Goal: Task Accomplishment & Management: Use online tool/utility

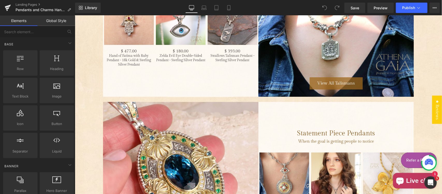
scroll to position [808, 0]
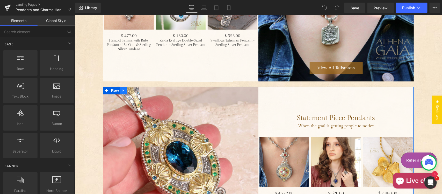
click at [120, 92] on link "Main content" at bounding box center [123, 90] width 7 height 8
click at [121, 90] on icon "Main content" at bounding box center [123, 90] width 4 height 4
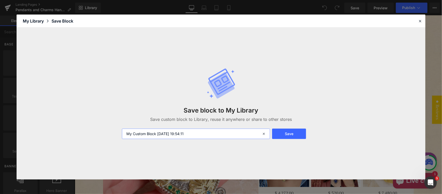
click at [194, 131] on input "My Custom Block 2025-10-09 19:54:11" at bounding box center [196, 133] width 148 height 10
drag, startPoint x: 197, startPoint y: 131, endPoint x: 116, endPoint y: 129, distance: 81.5
click at [116, 129] on div "Save block to My Library Save custom block to Library, reuse it anywhere or sha…" at bounding box center [221, 103] width 409 height 152
type input "R"
type input "New row template / [DATE]"
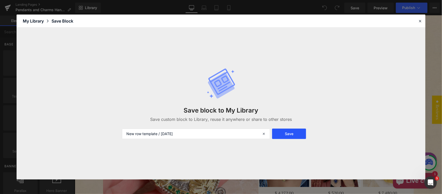
click at [282, 133] on button "Save" at bounding box center [289, 133] width 34 height 10
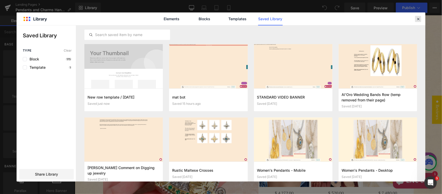
click at [418, 20] on icon at bounding box center [417, 19] width 5 height 5
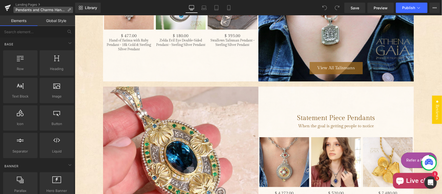
drag, startPoint x: 35, startPoint y: 4, endPoint x: 35, endPoint y: 8, distance: 3.9
click at [35, 4] on link "Landing Pages" at bounding box center [46, 5] width 60 height 4
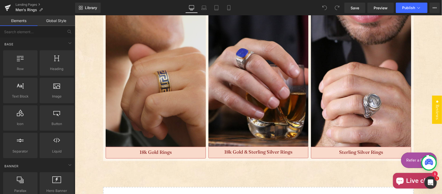
scroll to position [808, 0]
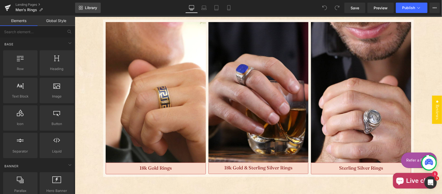
click at [87, 7] on span "Library" at bounding box center [91, 7] width 12 height 5
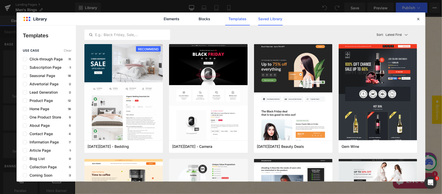
click at [269, 21] on link "Saved Library" at bounding box center [270, 18] width 25 height 13
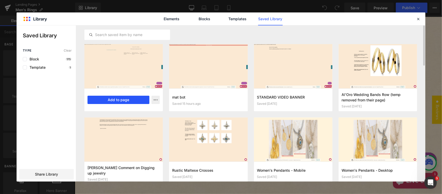
click at [113, 99] on button "Add to page" at bounding box center [118, 99] width 62 height 8
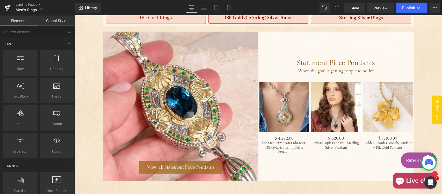
scroll to position [943, 0]
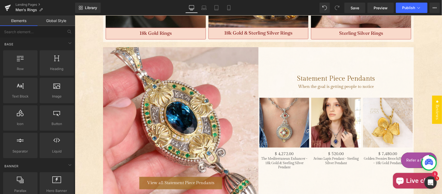
drag, startPoint x: 356, startPoint y: 6, endPoint x: 350, endPoint y: 13, distance: 9.5
click at [356, 6] on span "Save" at bounding box center [354, 7] width 9 height 5
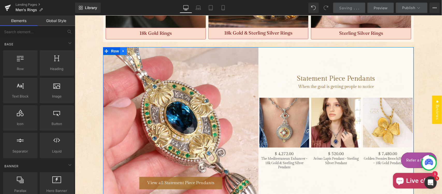
click at [122, 49] on icon "Main content" at bounding box center [123, 51] width 4 height 4
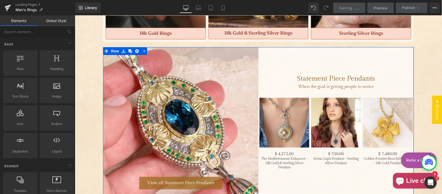
drag, startPoint x: 127, startPoint y: 50, endPoint x: 198, endPoint y: 87, distance: 80.0
click at [128, 50] on icon "Main content" at bounding box center [130, 51] width 4 height 4
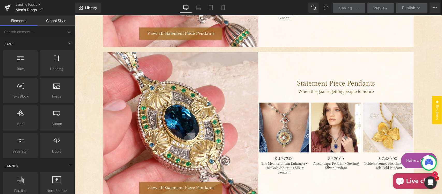
scroll to position [1107, 0]
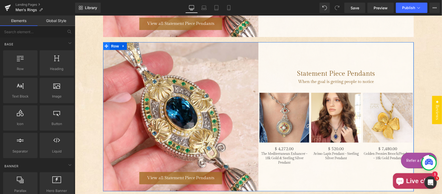
drag, startPoint x: 113, startPoint y: 47, endPoint x: 102, endPoint y: 49, distance: 11.1
click at [113, 47] on span "Row" at bounding box center [114, 46] width 10 height 8
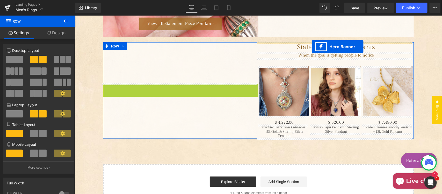
drag, startPoint x: 162, startPoint y: 46, endPoint x: 311, endPoint y: 46, distance: 148.5
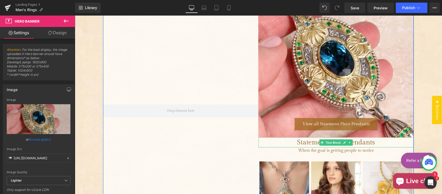
scroll to position [1163, 0]
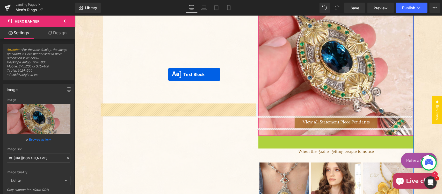
drag, startPoint x: 320, startPoint y: 142, endPoint x: 168, endPoint y: 74, distance: 166.2
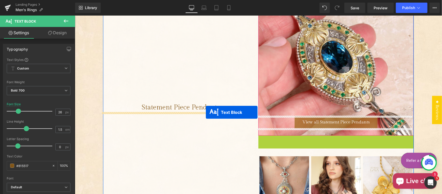
drag, startPoint x: 318, startPoint y: 138, endPoint x: 205, endPoint y: 112, distance: 115.8
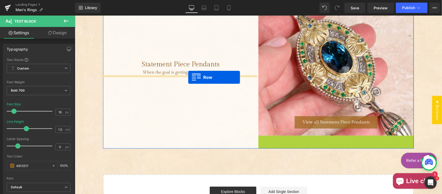
drag, startPoint x: 257, startPoint y: 139, endPoint x: 187, endPoint y: 77, distance: 94.0
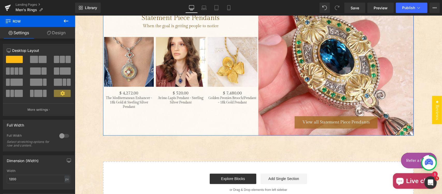
scroll to position [1109, 0]
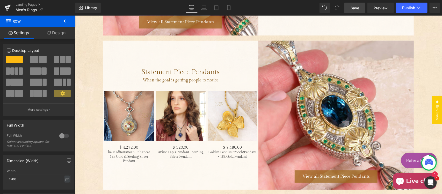
click at [354, 8] on span "Save" at bounding box center [354, 7] width 9 height 5
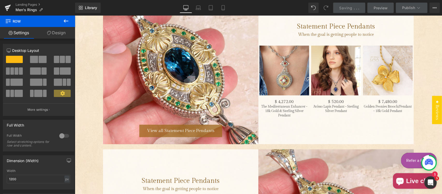
scroll to position [947, 0]
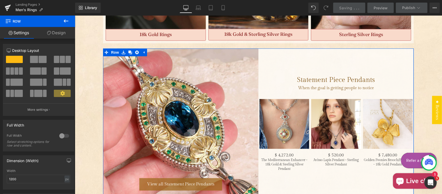
drag, startPoint x: 128, startPoint y: 51, endPoint x: 125, endPoint y: 59, distance: 7.7
click at [128, 51] on icon "Main content" at bounding box center [130, 52] width 4 height 4
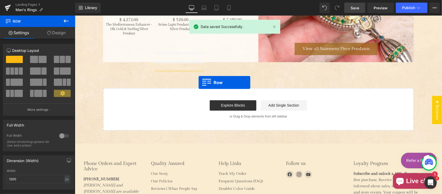
scroll to position [1259, 0]
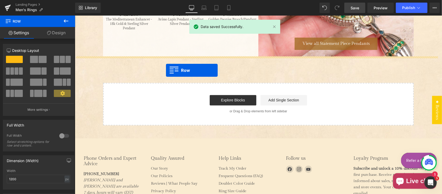
drag, startPoint x: 102, startPoint y: 53, endPoint x: 165, endPoint y: 70, distance: 65.6
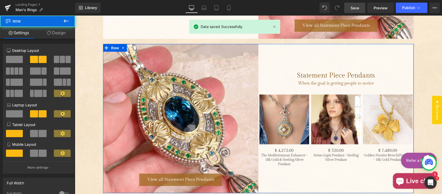
scroll to position [1241, 0]
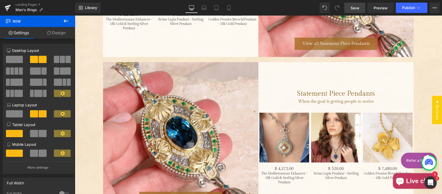
drag, startPoint x: 356, startPoint y: 7, endPoint x: 271, endPoint y: 103, distance: 128.8
click at [356, 7] on span "Save" at bounding box center [354, 7] width 9 height 5
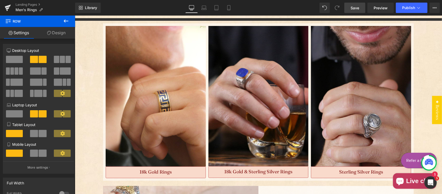
scroll to position [972, 0]
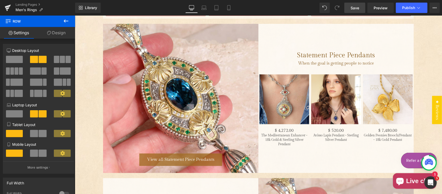
click at [345, 52] on div "Statement Piece Pendants Text Block" at bounding box center [335, 55] width 155 height 10
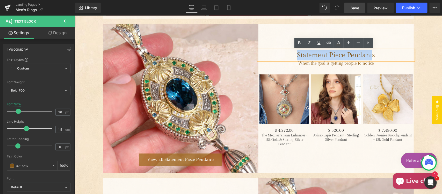
drag, startPoint x: 368, startPoint y: 53, endPoint x: 296, endPoint y: 54, distance: 72.7
click at [297, 54] on span "Statement Piece Pendants" at bounding box center [336, 55] width 78 height 8
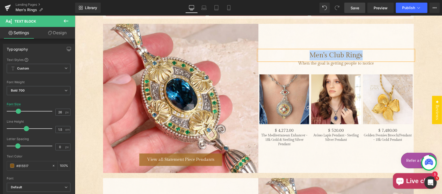
copy span "Men's Club Rings"
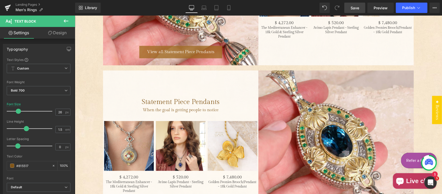
scroll to position [1080, 0]
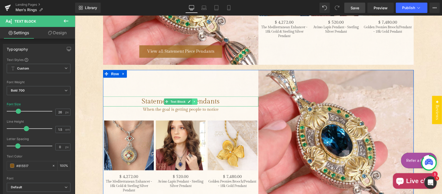
click at [194, 100] on link "Main content" at bounding box center [194, 101] width 5 height 6
click at [210, 100] on span "Statement Piece Pendants" at bounding box center [181, 101] width 78 height 8
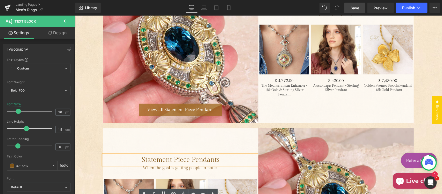
scroll to position [1026, 0]
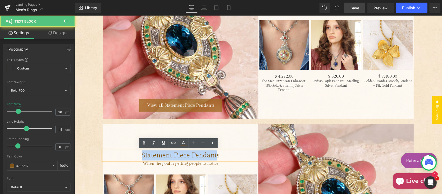
drag, startPoint x: 213, startPoint y: 155, endPoint x: 143, endPoint y: 153, distance: 70.1
click at [137, 154] on p "Statement Piece Pendants" at bounding box center [180, 155] width 155 height 10
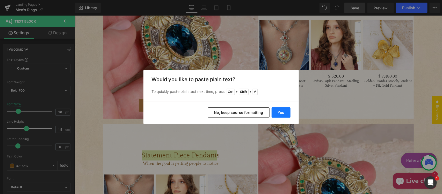
click at [281, 111] on button "Yes" at bounding box center [280, 112] width 19 height 10
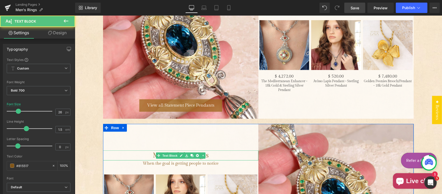
click at [212, 153] on p "Men's Club Ringss" at bounding box center [180, 155] width 155 height 10
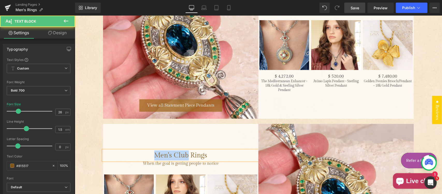
drag, startPoint x: 184, startPoint y: 153, endPoint x: 141, endPoint y: 154, distance: 43.2
click at [142, 154] on p "Men's Club Rings" at bounding box center [180, 155] width 155 height 10
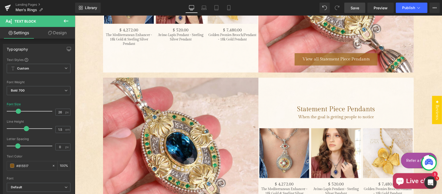
scroll to position [1241, 0]
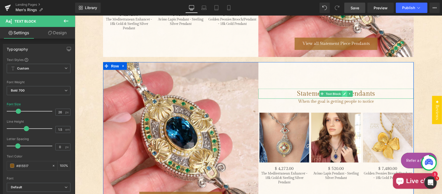
drag, startPoint x: 320, startPoint y: 92, endPoint x: 342, endPoint y: 91, distance: 22.0
click at [320, 92] on icon "Main content" at bounding box center [321, 93] width 3 height 3
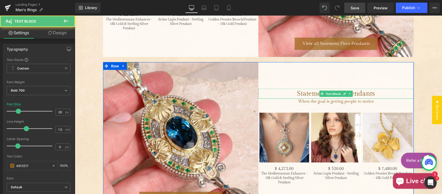
click at [365, 93] on span "Statement Piece Pendants" at bounding box center [336, 93] width 78 height 8
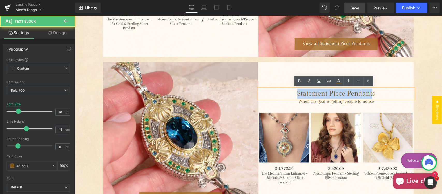
drag, startPoint x: 369, startPoint y: 92, endPoint x: 286, endPoint y: 92, distance: 82.8
click at [288, 92] on p "Statement Piece Pendants" at bounding box center [335, 93] width 155 height 10
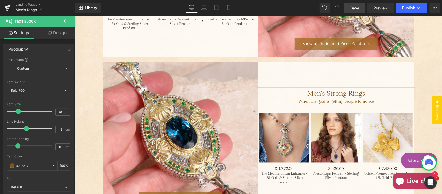
click at [353, 5] on span "Save" at bounding box center [354, 7] width 9 height 5
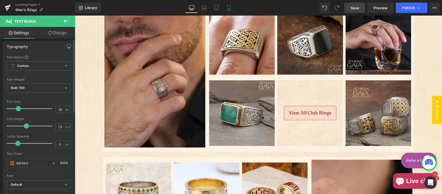
scroll to position [0, 0]
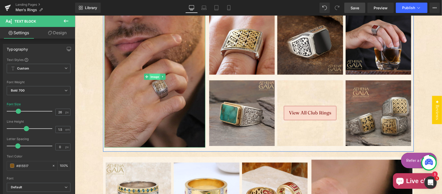
click at [149, 76] on span "Image" at bounding box center [154, 76] width 11 height 6
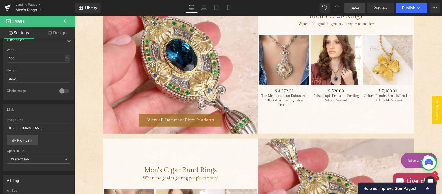
scroll to position [972, 0]
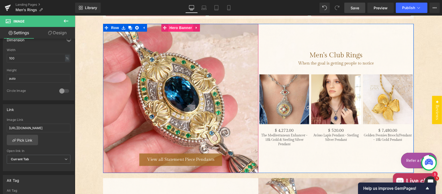
click at [178, 26] on span "Hero Banner" at bounding box center [180, 28] width 25 height 8
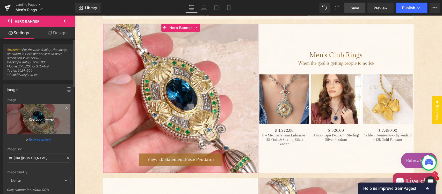
click at [42, 116] on icon "Replace Image" at bounding box center [38, 119] width 41 height 6
type input "C:\fakepath\Club.jpg"
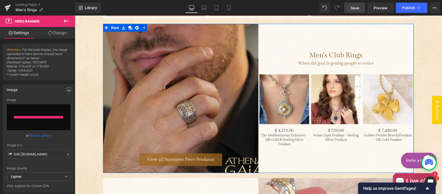
type input "[URL][DOMAIN_NAME]"
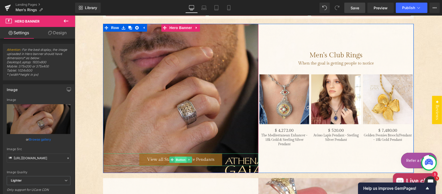
click at [174, 158] on span "Button" at bounding box center [180, 159] width 12 height 6
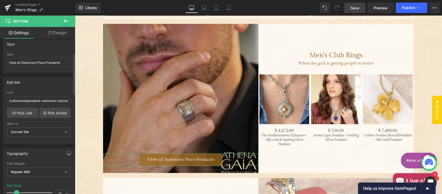
scroll to position [54, 0]
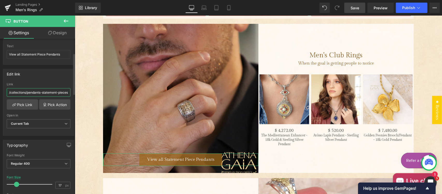
click at [34, 93] on input "/collections/pendants-statement-pieces" at bounding box center [39, 92] width 64 height 9
paste input "club-ring"
type input "/collections/club-rings"
drag, startPoint x: 22, startPoint y: 53, endPoint x: 70, endPoint y: 56, distance: 48.2
click at [70, 56] on div "View all Statement Piece Pendants Text View all Statement Piece Pendants" at bounding box center [38, 54] width 71 height 20
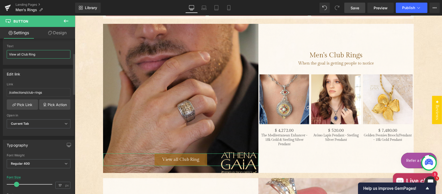
type input "View all Club Rings"
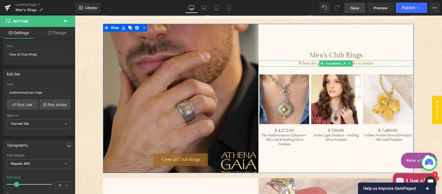
click at [357, 61] on span "When the goal is getting people to notice" at bounding box center [336, 63] width 76 height 5
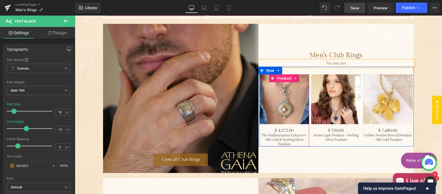
click at [281, 78] on span "Product" at bounding box center [284, 78] width 17 height 8
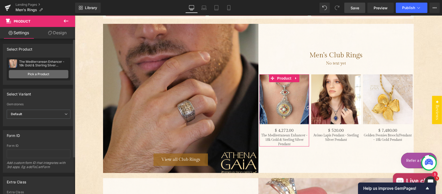
click at [38, 75] on link "Pick a Product" at bounding box center [39, 74] width 60 height 8
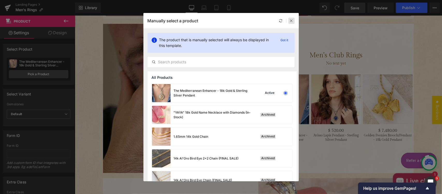
drag, startPoint x: 290, startPoint y: 23, endPoint x: 213, endPoint y: 8, distance: 78.2
click at [290, 23] on div at bounding box center [291, 21] width 6 height 6
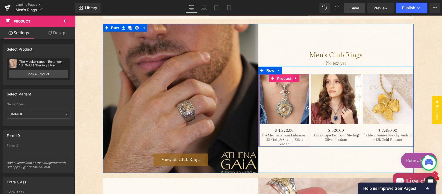
click at [279, 79] on span "Product" at bounding box center [284, 78] width 17 height 8
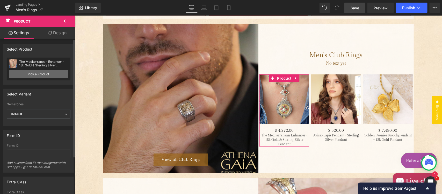
click at [42, 74] on link "Pick a Product" at bounding box center [39, 74] width 60 height 8
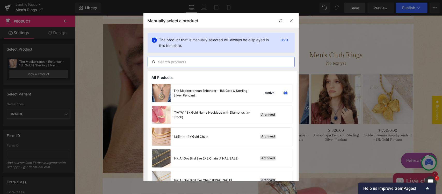
click at [201, 62] on input "text" at bounding box center [221, 62] width 146 height 6
paste input "Freemason Masonic Club Ring - 18k Gold & Sterling Silver Ring - Signet Ring"
type input "Freemason Masonic Club Ring - 18k Gold & Sterling Silver Ring - Signet Ring"
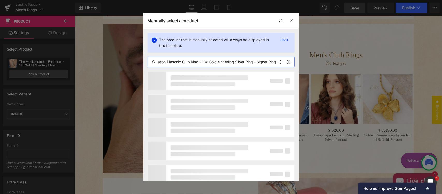
scroll to position [0, 12]
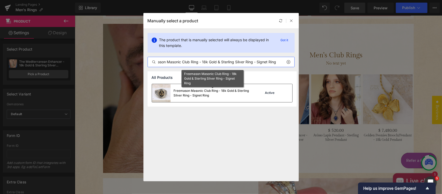
click at [192, 92] on div "Freemason Masonic Club Ring - 18k Gold & Sterling Silver Ring - Signet Ring" at bounding box center [213, 92] width 78 height 9
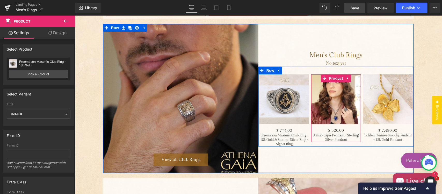
drag, startPoint x: 335, startPoint y: 77, endPoint x: 336, endPoint y: 62, distance: 14.8
click at [335, 77] on span "Product" at bounding box center [335, 78] width 17 height 8
click at [331, 78] on span "Product" at bounding box center [335, 78] width 17 height 8
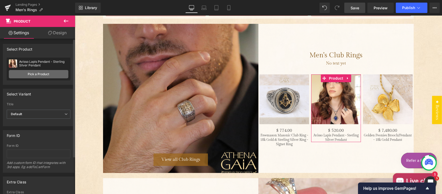
click at [44, 74] on link "Pick a Product" at bounding box center [39, 74] width 60 height 8
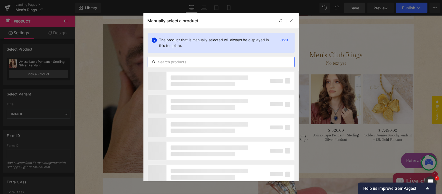
drag, startPoint x: 201, startPoint y: 60, endPoint x: 226, endPoint y: 65, distance: 25.4
click at [201, 60] on input "text" at bounding box center [221, 62] width 146 height 6
paste input "Aeraki Cross Ring - Sterling Silver Ring - Club Ring"
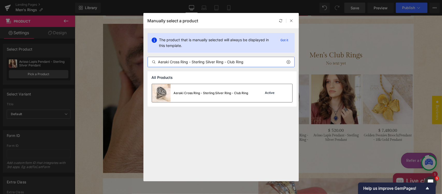
type input "Aeraki Cross Ring - Sterling Silver Ring - Club Ring"
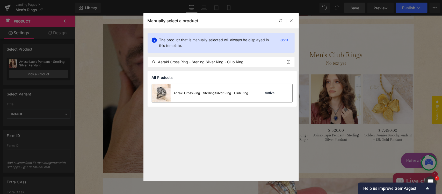
click at [197, 93] on div "Aeraki Cross Ring - Sterling Silver Ring - Club Ring" at bounding box center [211, 93] width 75 height 5
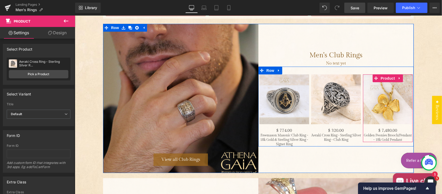
click at [385, 78] on span "Product" at bounding box center [387, 78] width 17 height 8
click at [383, 77] on span "Product" at bounding box center [387, 78] width 17 height 8
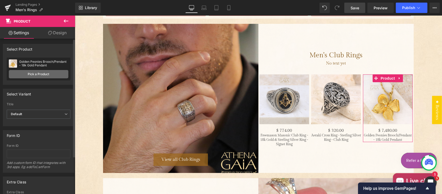
click at [46, 74] on link "Pick a Product" at bounding box center [39, 74] width 60 height 8
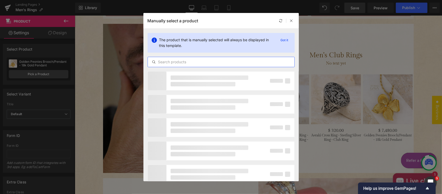
drag, startPoint x: 179, startPoint y: 63, endPoint x: 194, endPoint y: 65, distance: 14.9
click at [182, 64] on input "text" at bounding box center [221, 62] width 146 height 6
paste input "Open Cross Floral Ring - Sterling Silver Ring - Club Ring"
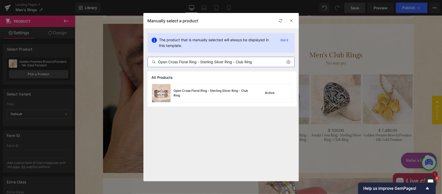
type input "Open Cross Floral Ring - Sterling Silver Ring - Club Ring"
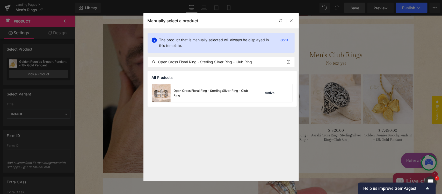
drag, startPoint x: 193, startPoint y: 92, endPoint x: 119, endPoint y: 77, distance: 75.9
click at [193, 92] on div "Open Cross Floral Ring - Sterling Silver Ring - Club Ring" at bounding box center [213, 92] width 78 height 9
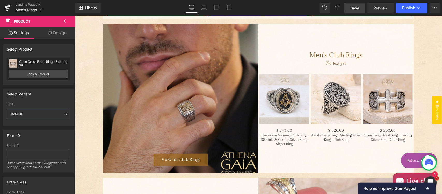
click at [353, 7] on span "Save" at bounding box center [354, 7] width 9 height 5
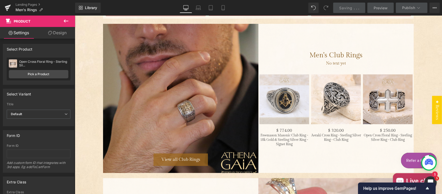
scroll to position [1080, 0]
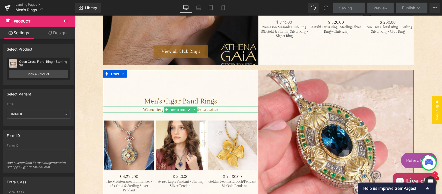
click at [211, 107] on span "When the goal is getting people to notice" at bounding box center [181, 109] width 76 height 5
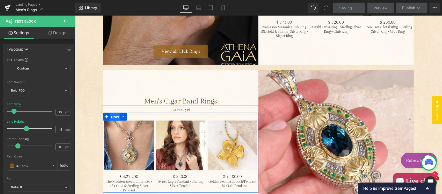
click at [115, 116] on span "Row" at bounding box center [114, 117] width 10 height 8
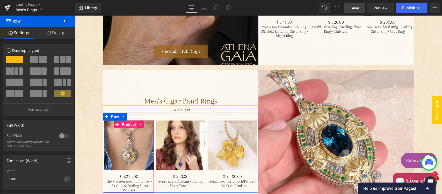
click at [124, 124] on span "Product" at bounding box center [128, 124] width 17 height 8
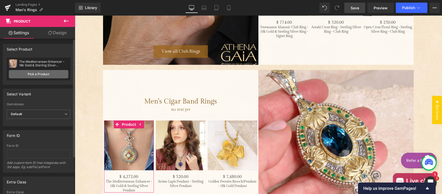
click at [36, 75] on link "Pick a Product" at bounding box center [39, 74] width 60 height 8
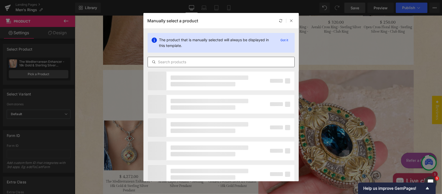
click at [189, 61] on input "text" at bounding box center [221, 62] width 146 height 6
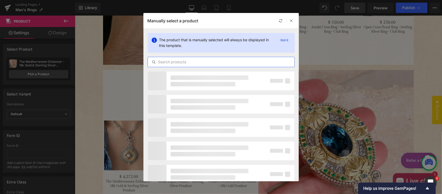
paste input "Star Spangled Diamond Bar Ring - 18k Gold Ring - Cigar Band Ring"
type input "Star Spangled Diamond Bar Ring - 18k Gold Ring - Cigar Band Ring"
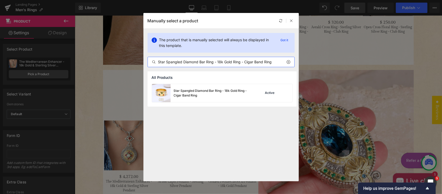
click at [195, 91] on div "Star Spangled Diamond Bar Ring - 18k Gold Ring - Cigar Band Ring" at bounding box center [213, 92] width 78 height 9
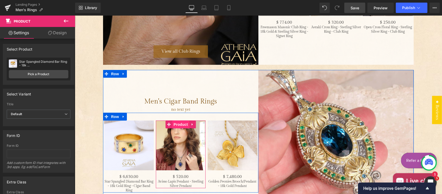
drag, startPoint x: 372, startPoint y: 15, endPoint x: 174, endPoint y: 126, distance: 226.6
click at [174, 126] on span "Product" at bounding box center [180, 124] width 17 height 8
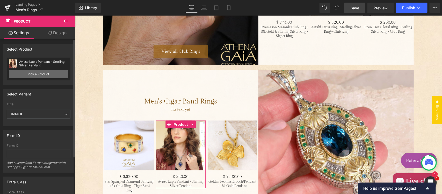
click at [45, 73] on link "Pick a Product" at bounding box center [39, 74] width 60 height 8
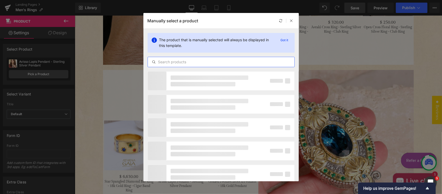
click at [194, 60] on input "text" at bounding box center [221, 62] width 146 height 6
paste input "Synergy Double Row Gold Field Ring - 18k Gold & Sterling Silver Ring - Cigar Ba…"
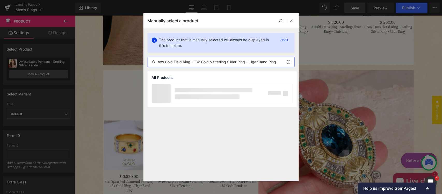
scroll to position [0, 31]
type input "Synergy Double Row Gold Field Ring - 18k Gold & Sterling Silver Ring - Cigar Ba…"
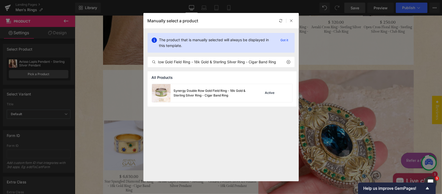
drag, startPoint x: 190, startPoint y: 91, endPoint x: 118, endPoint y: 75, distance: 74.5
click at [190, 91] on div "Synergy Double Row Gold Field Ring - 18k Gold & Sterling Silver Ring - Cigar Ba…" at bounding box center [213, 92] width 78 height 9
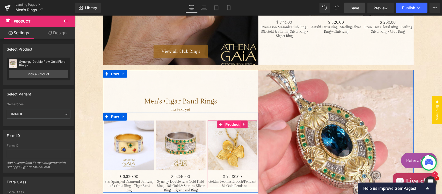
click at [225, 123] on span "Product" at bounding box center [232, 124] width 17 height 8
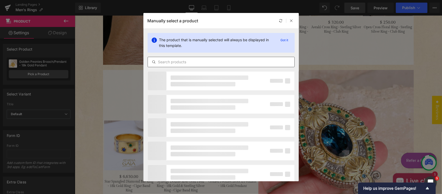
drag, startPoint x: 180, startPoint y: 62, endPoint x: 198, endPoint y: 62, distance: 18.1
click at [181, 62] on input "text" at bounding box center [221, 62] width 146 height 6
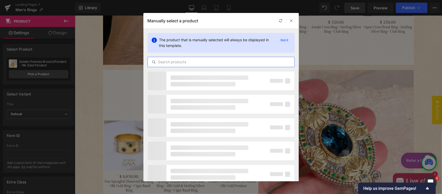
paste input "Ropes and Stones Ring - 18k Gold & Sterling Silver Ring - Cigar Band Ring"
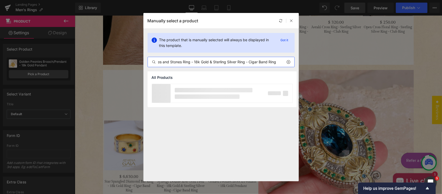
scroll to position [0, 8]
type input "Ropes and Stones Ring - 18k Gold & Sterling Silver Ring - Cigar Band Ring"
click at [192, 94] on p at bounding box center [207, 96] width 65 height 4
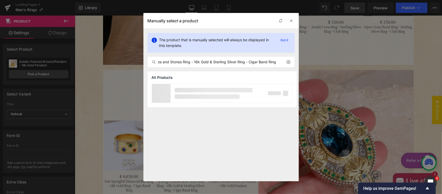
scroll to position [0, 0]
click at [188, 91] on div "Ropes and Stones Ring - 18k Gold & Sterling Silver Ring - Cigar Band Ring" at bounding box center [213, 92] width 78 height 9
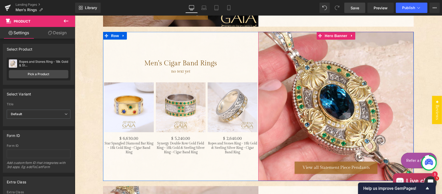
scroll to position [1133, 0]
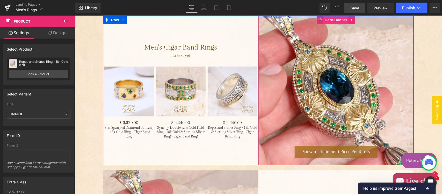
click at [330, 20] on span "Hero Banner" at bounding box center [335, 20] width 25 height 8
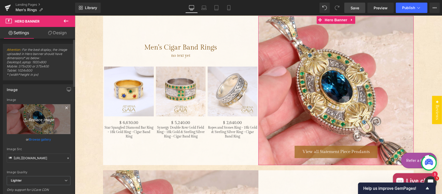
click at [33, 118] on icon "Replace Image" at bounding box center [38, 119] width 41 height 6
type input "C:\fakepath\Cigar.jpg"
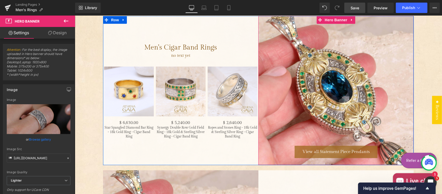
type input "[URL][DOMAIN_NAME]"
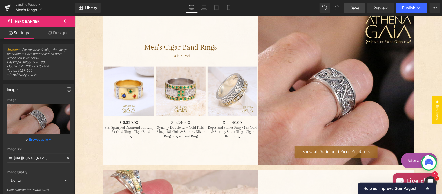
drag, startPoint x: 308, startPoint y: 1, endPoint x: 355, endPoint y: 8, distance: 47.9
click at [355, 8] on span "Save" at bounding box center [354, 7] width 9 height 5
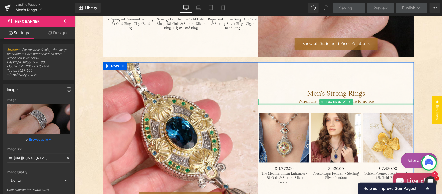
scroll to position [1295, 0]
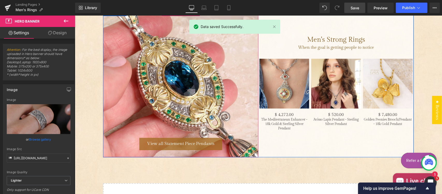
click at [173, 71] on div "Main content" at bounding box center [180, 82] width 155 height 149
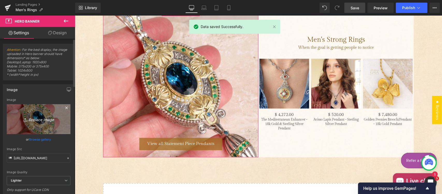
click at [37, 122] on icon "Replace Image" at bounding box center [38, 119] width 41 height 6
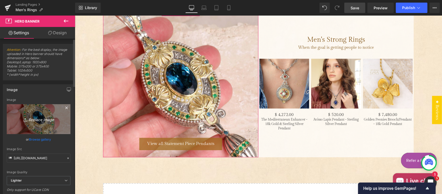
type input "C:\fakepath\Strong.jpg"
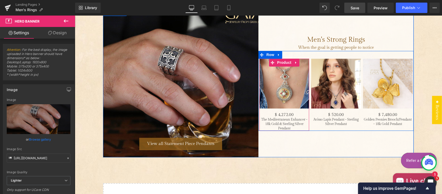
drag, startPoint x: 280, startPoint y: 61, endPoint x: 172, endPoint y: 75, distance: 109.0
click at [280, 61] on span "Product" at bounding box center [284, 62] width 17 height 8
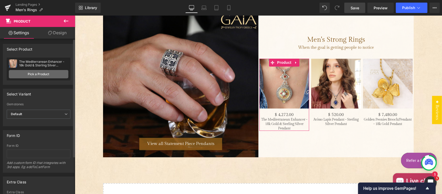
click at [40, 73] on link "Pick a Product" at bounding box center [39, 74] width 60 height 8
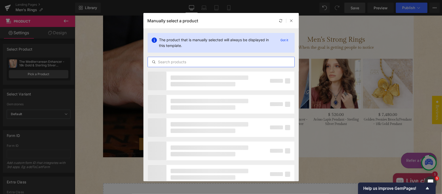
click at [194, 62] on input "text" at bounding box center [221, 62] width 146 height 6
paste input "Peace Band Ring - 18k Gold & Sterling Silver Ring - Signet Ring"
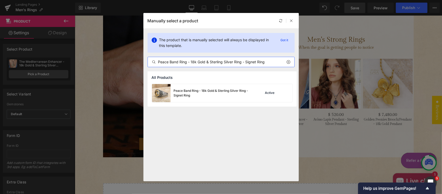
type input "Peace Band Ring - 18k Gold & Sterling Silver Ring - Signet Ring"
click at [197, 91] on div "Peace Band Ring - 18k Gold & Sterling Silver Ring - Signet Ring" at bounding box center [213, 92] width 78 height 9
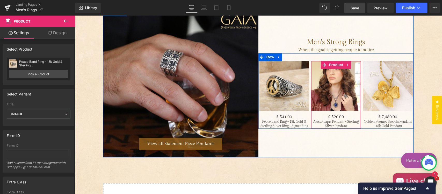
drag, startPoint x: 332, startPoint y: 65, endPoint x: 332, endPoint y: 70, distance: 5.2
click at [332, 66] on span "Product" at bounding box center [335, 65] width 17 height 8
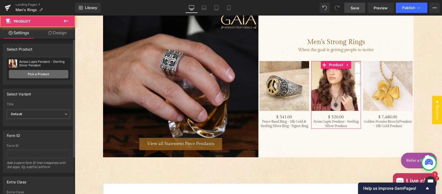
click at [41, 71] on link "Pick a Product" at bounding box center [39, 74] width 60 height 8
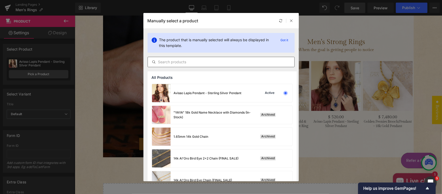
click at [206, 62] on input "text" at bounding box center [221, 62] width 146 height 6
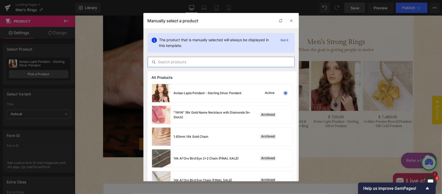
paste input "[PERSON_NAME]'s Owl Ring - Sterling Silver Ring - Signet Ring"
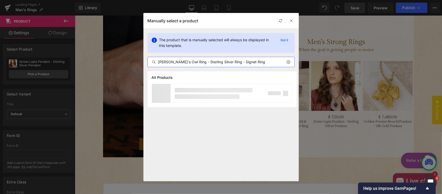
type input "[PERSON_NAME]'s Owl Ring - Sterling Silver Ring - Signet Ring"
click at [194, 89] on p at bounding box center [214, 90] width 78 height 4
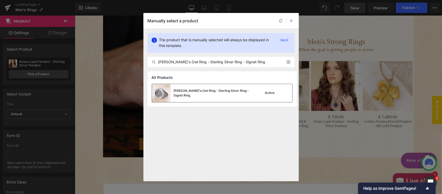
click at [193, 91] on div "[PERSON_NAME]'s Owl Ring - Sterling Silver Ring - Signet Ring" at bounding box center [213, 92] width 78 height 9
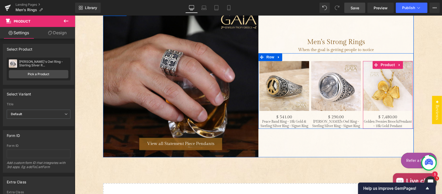
drag, startPoint x: 380, startPoint y: 64, endPoint x: 361, endPoint y: 28, distance: 40.2
click at [380, 64] on span "Product" at bounding box center [387, 65] width 17 height 8
click at [384, 61] on span "Product" at bounding box center [387, 65] width 17 height 8
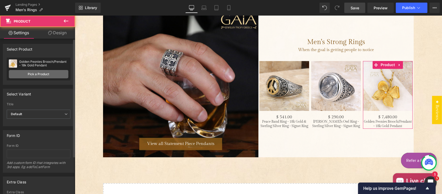
click at [38, 73] on link "Pick a Product" at bounding box center [39, 74] width 60 height 8
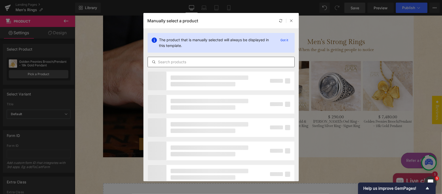
drag, startPoint x: 204, startPoint y: 63, endPoint x: 228, endPoint y: 62, distance: 23.3
click at [209, 63] on input "text" at bounding box center [221, 62] width 146 height 6
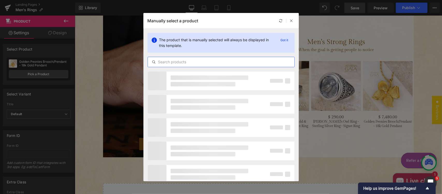
paste input "Eternal Greek Key Spira Tapered Band Ring - 18k Gold Ring - Signet Ring"
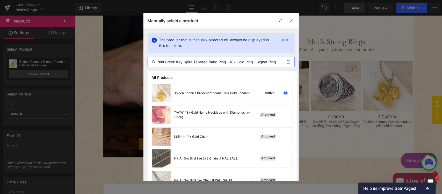
scroll to position [0, 6]
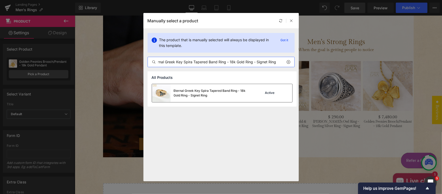
type input "Eternal Greek Key Spira Tapered Band Ring - 18k Gold Ring - Signet Ring"
click at [199, 91] on div "Eternal Greek Key Spira Tapered Band Ring - 18k Gold Ring - Signet Ring" at bounding box center [213, 92] width 78 height 9
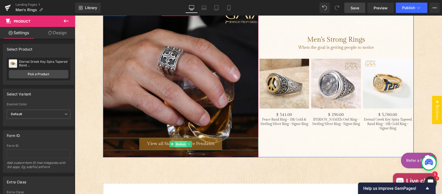
click at [178, 142] on span "Button" at bounding box center [180, 144] width 12 height 6
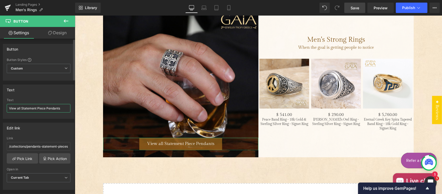
click at [41, 107] on input "View all Statement Piece Pendants" at bounding box center [39, 108] width 64 height 9
drag, startPoint x: 22, startPoint y: 109, endPoint x: 62, endPoint y: 109, distance: 39.6
click at [62, 109] on input "View all Statement Piece Pendants" at bounding box center [39, 108] width 64 height 9
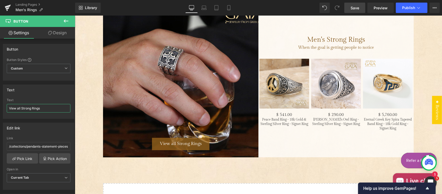
type input "View all Strong Rings"
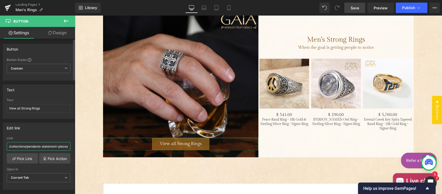
click at [36, 144] on input "/collections/pendants-statement-pieces" at bounding box center [39, 146] width 64 height 9
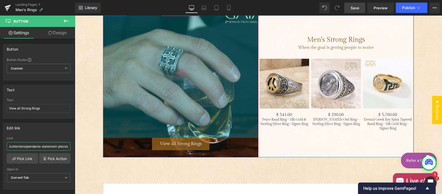
paste input "[URL][DOMAIN_NAME]"
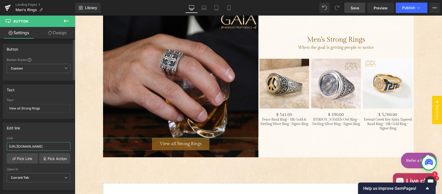
scroll to position [0, 69]
click at [24, 144] on input "[URL][DOMAIN_NAME]" at bounding box center [39, 146] width 64 height 9
drag, startPoint x: 26, startPoint y: 144, endPoint x: 0, endPoint y: 146, distance: 26.0
click at [0, 146] on div "Edit link /collections/pendants-statement-pieces Link [URL][DOMAIN_NAME] Pick L…" at bounding box center [38, 153] width 77 height 71
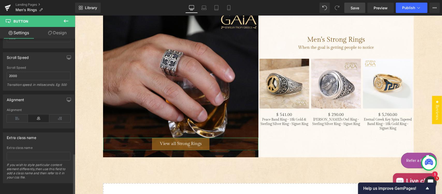
scroll to position [431, 0]
type input "/collections/strong-rings-for-men?page=2&grid_list=grid-view"
drag, startPoint x: 356, startPoint y: 9, endPoint x: 356, endPoint y: 13, distance: 4.4
click at [356, 8] on span "Save" at bounding box center [354, 7] width 9 height 5
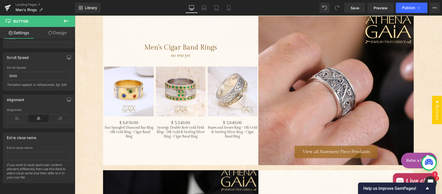
scroll to position [1188, 0]
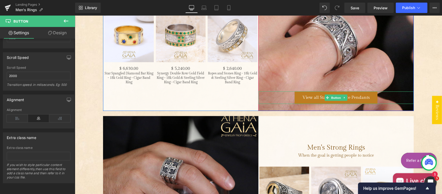
drag, startPoint x: 357, startPoint y: 97, endPoint x: 218, endPoint y: 80, distance: 139.6
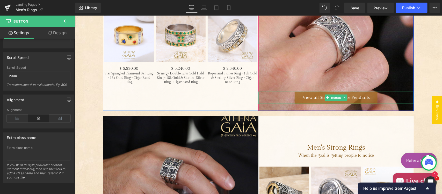
click at [357, 97] on span "View all Statement Piece Pendants" at bounding box center [335, 96] width 67 height 5
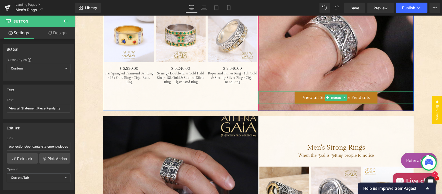
click at [320, 96] on span "View all Statement Piece Pendants" at bounding box center [335, 96] width 67 height 5
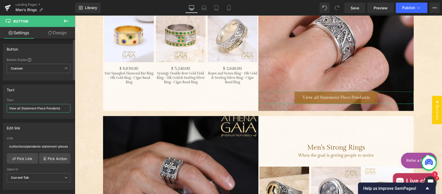
click at [22, 108] on input "View all Statement Piece Pendants" at bounding box center [39, 108] width 64 height 9
drag, startPoint x: 96, startPoint y: 124, endPoint x: 101, endPoint y: 105, distance: 20.3
type input "View all Cigar Band Rings"
click at [352, 8] on span "Save" at bounding box center [354, 7] width 9 height 5
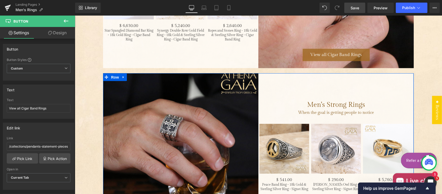
scroll to position [1241, 0]
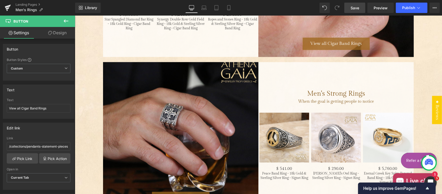
click at [354, 7] on span "Save" at bounding box center [354, 7] width 9 height 5
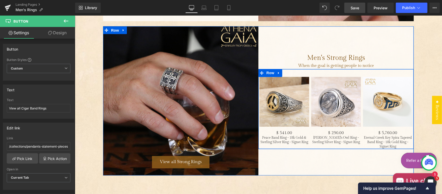
scroll to position [1295, 0]
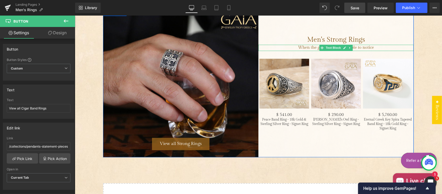
click at [356, 47] on span "When the goal is getting people to notice" at bounding box center [336, 47] width 76 height 5
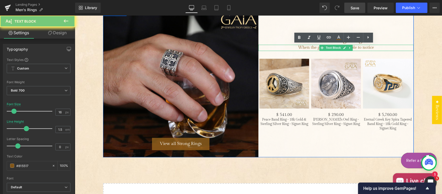
click at [356, 47] on span "When the goal is getting people to notice" at bounding box center [336, 47] width 76 height 5
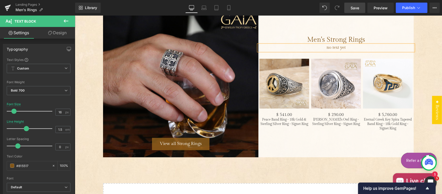
click at [329, 144] on div "Men's Strong Rings Text Block no text yet Text Block - 54100 % (P) Image $ 541.…" at bounding box center [335, 82] width 155 height 149
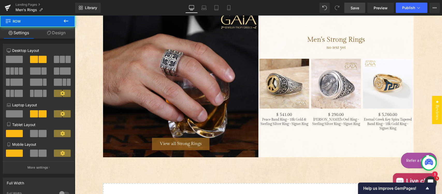
click at [355, 8] on span "Save" at bounding box center [354, 7] width 9 height 5
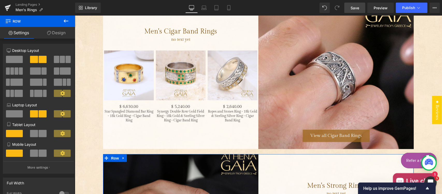
scroll to position [1133, 0]
